Goal: Task Accomplishment & Management: Use online tool/utility

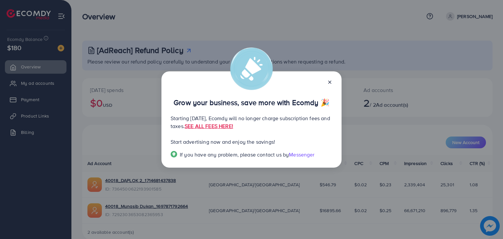
click at [331, 80] on icon at bounding box center [329, 82] width 5 height 5
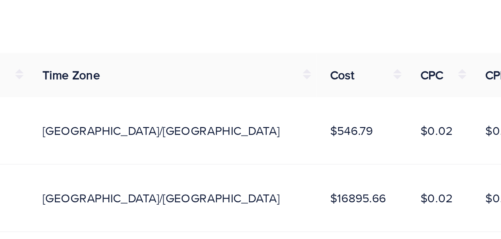
scroll to position [12, 0]
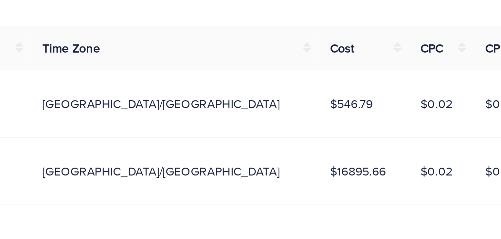
drag, startPoint x: 276, startPoint y: 200, endPoint x: 309, endPoint y: 198, distance: 32.5
click at [313, 198] on td "$16895.66" at bounding box center [330, 199] width 35 height 26
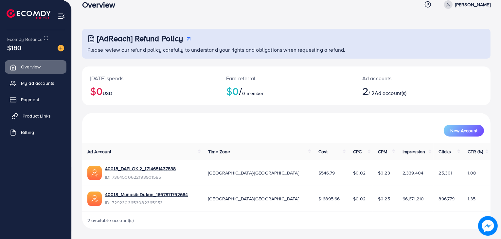
click at [28, 113] on span "Product Links" at bounding box center [37, 116] width 28 height 7
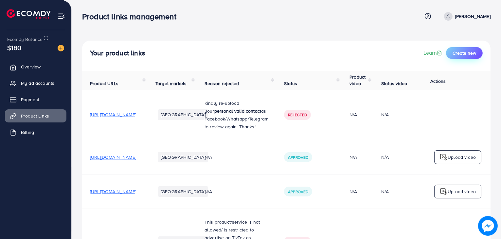
click at [475, 53] on span "Create new" at bounding box center [465, 53] width 24 height 7
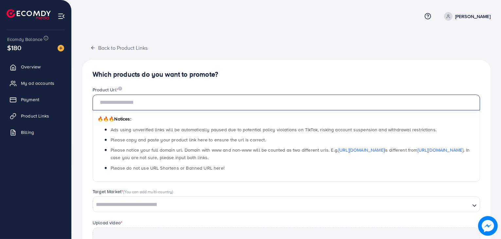
click at [230, 103] on input "text" at bounding box center [286, 103] width 387 height 16
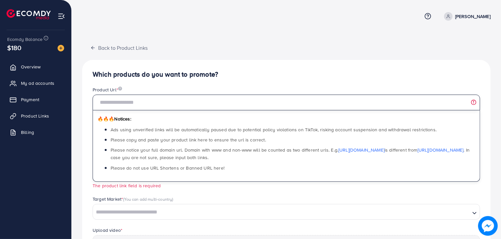
click at [206, 102] on input "text" at bounding box center [286, 103] width 387 height 16
paste input "**********"
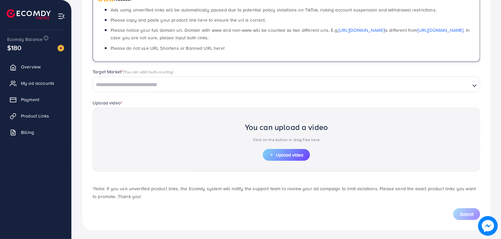
scroll to position [120, 0]
type input "**********"
click at [175, 80] on input "Search for option" at bounding box center [282, 85] width 376 height 10
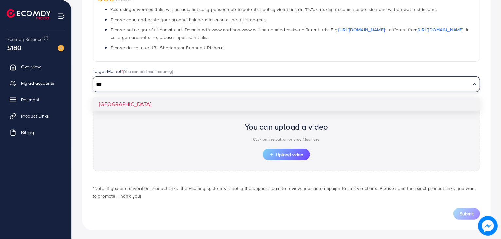
type input "***"
click at [163, 101] on div "**********" at bounding box center [286, 85] width 408 height 290
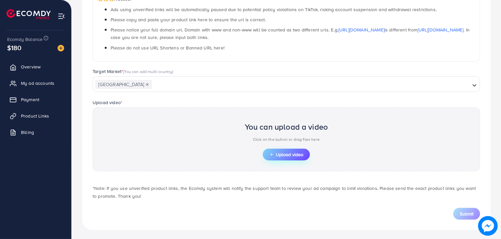
click at [278, 153] on span "Upload video" at bounding box center [286, 154] width 34 height 5
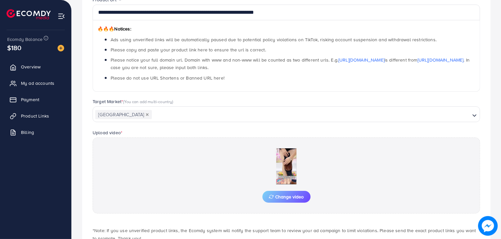
scroll to position [134, 0]
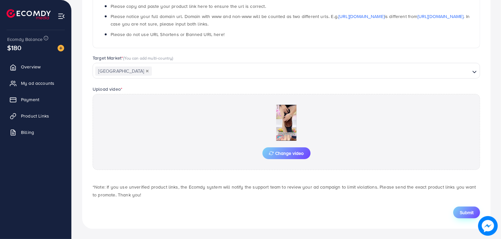
click at [466, 213] on span "Submit" at bounding box center [467, 212] width 14 height 7
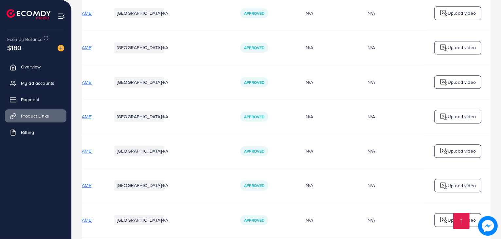
scroll to position [1814, 0]
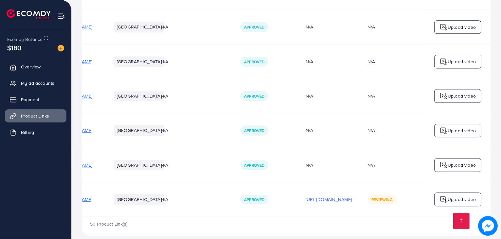
click at [448, 195] on p "Upload video" at bounding box center [462, 199] width 28 height 8
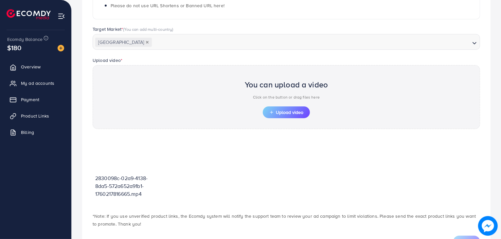
scroll to position [157, 0]
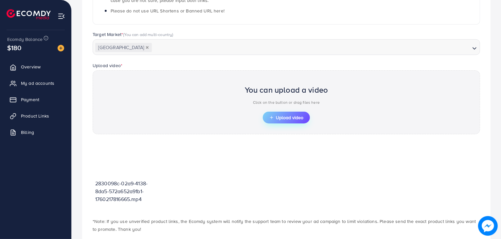
click at [284, 119] on span "Upload video" at bounding box center [286, 117] width 34 height 5
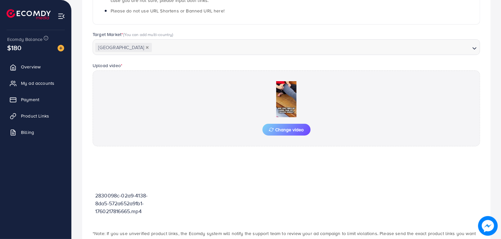
scroll to position [204, 0]
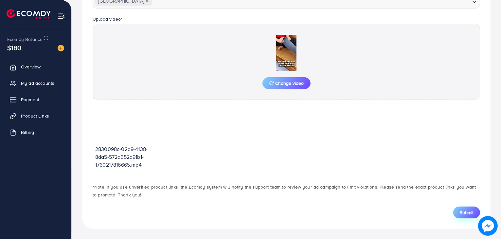
click at [466, 210] on span "Submit" at bounding box center [467, 212] width 14 height 7
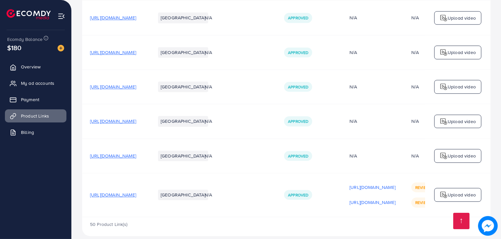
scroll to position [0, 124]
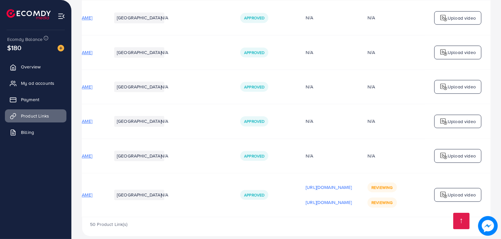
click at [454, 191] on p "Upload video" at bounding box center [462, 195] width 28 height 8
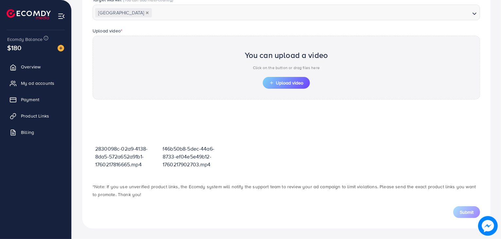
scroll to position [191, 0]
click at [297, 81] on span "Upload video" at bounding box center [286, 83] width 34 height 5
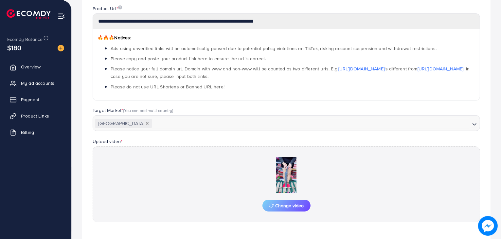
scroll to position [204, 0]
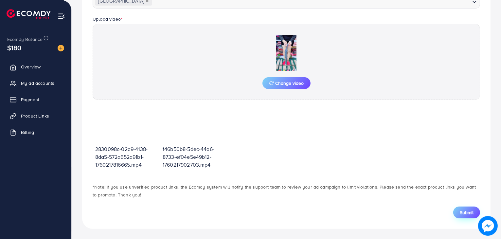
click at [468, 207] on button "Submit" at bounding box center [466, 212] width 27 height 12
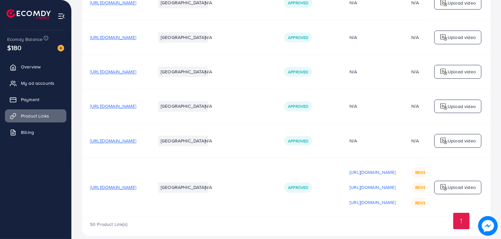
scroll to position [0, 124]
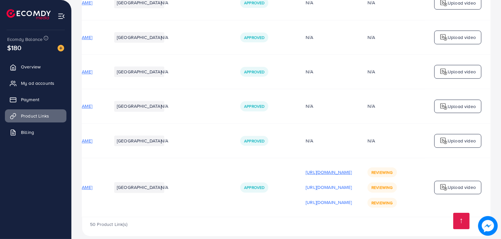
click at [308, 168] on p "[URL][DOMAIN_NAME]" at bounding box center [329, 172] width 46 height 8
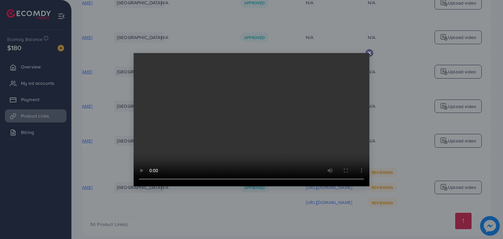
click at [371, 52] on icon at bounding box center [369, 52] width 5 height 5
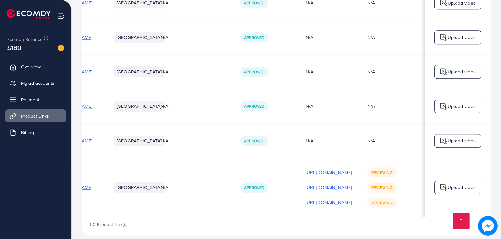
scroll to position [0, 122]
